Goal: Information Seeking & Learning: Learn about a topic

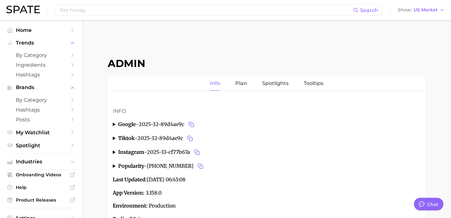
click at [47, 55] on span "by Category" at bounding box center [41, 55] width 51 height 6
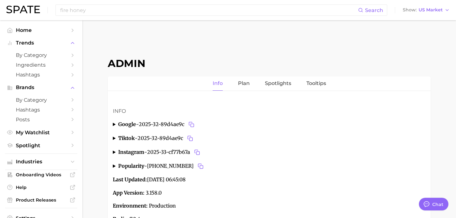
scroll to position [2380, 0]
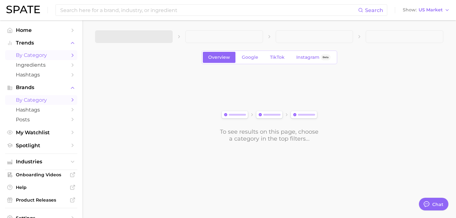
click at [53, 101] on span "by Category" at bounding box center [41, 100] width 51 height 6
click at [161, 38] on icon "button" at bounding box center [164, 37] width 7 height 7
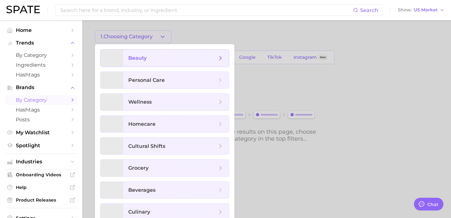
click at [170, 57] on span "beauty" at bounding box center [172, 58] width 89 height 7
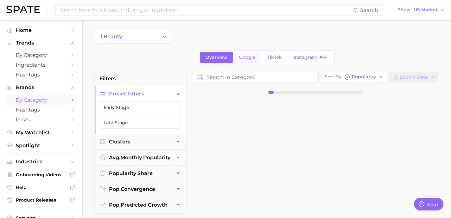
click at [249, 58] on span "Google" at bounding box center [247, 57] width 16 height 5
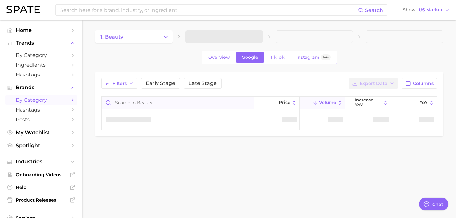
click at [224, 107] on input "Search in beauty" at bounding box center [178, 103] width 152 height 12
type input "michelob ul"
type textarea "x"
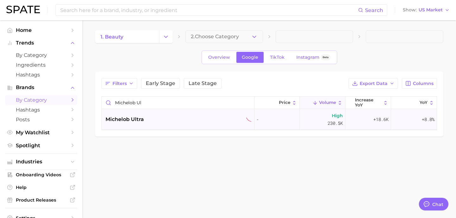
click at [181, 121] on div "michelob ultra" at bounding box center [178, 120] width 146 height 8
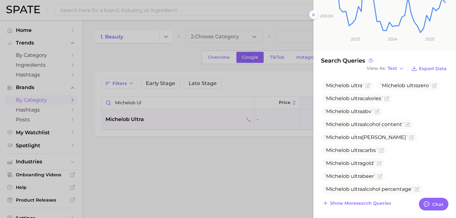
scroll to position [109, 0]
click at [293, 59] on div at bounding box center [228, 109] width 456 height 218
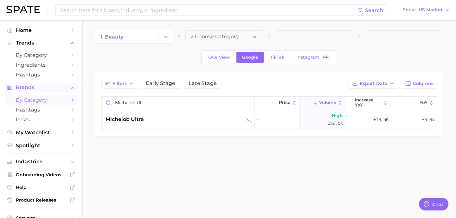
drag, startPoint x: 156, startPoint y: 104, endPoint x: 61, endPoint y: 84, distance: 96.6
click at [70, 88] on div "Search Show US Market Home Trends by Category Ingredients Hashtags Brands by Ca…" at bounding box center [228, 94] width 456 height 148
type input "cottonel"
click at [128, 121] on span "cottonelle" at bounding box center [118, 120] width 27 height 8
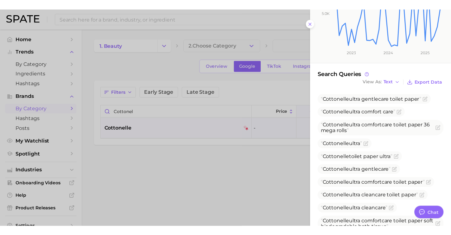
scroll to position [135, 0]
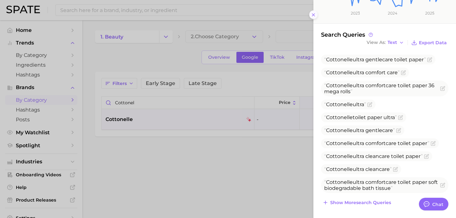
click at [312, 15] on icon at bounding box center [313, 14] width 5 height 5
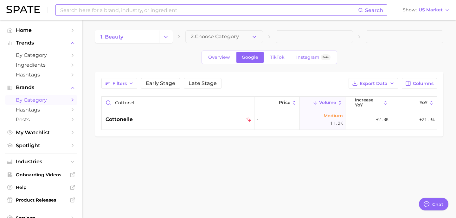
type textarea "x"
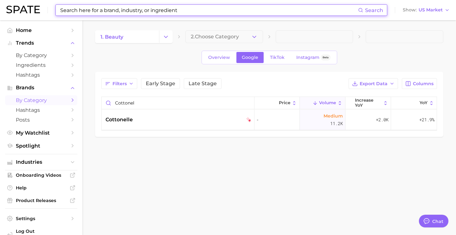
click at [107, 9] on input at bounding box center [209, 10] width 298 height 11
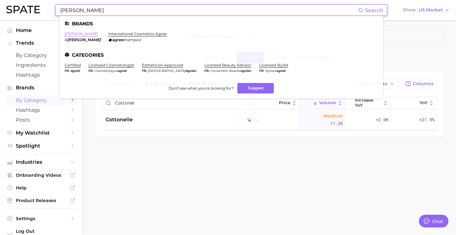
type input "[PERSON_NAME]"
click at [69, 34] on link "[PERSON_NAME]" at bounding box center [81, 33] width 33 height 5
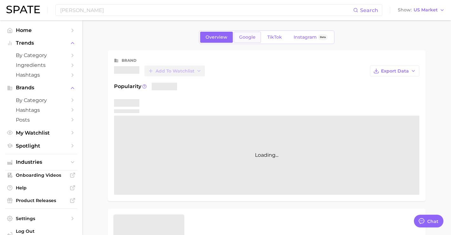
click at [252, 40] on link "Google" at bounding box center [247, 37] width 27 height 11
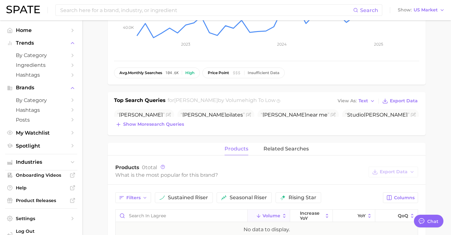
scroll to position [140, 0]
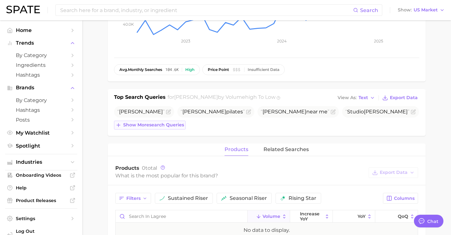
click at [174, 125] on span "Show more search queries" at bounding box center [153, 124] width 61 height 5
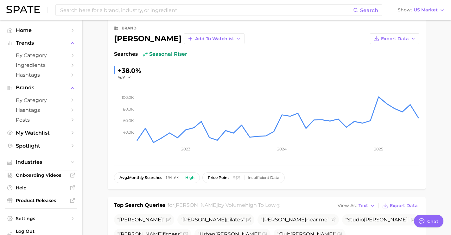
scroll to position [0, 0]
